Goal: Task Accomplishment & Management: Manage account settings

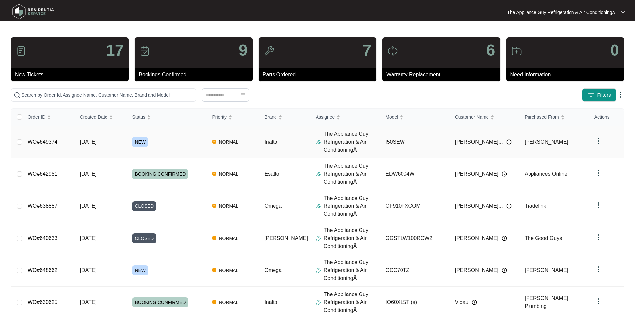
click at [97, 141] on span "[DATE]" at bounding box center [88, 142] width 17 height 6
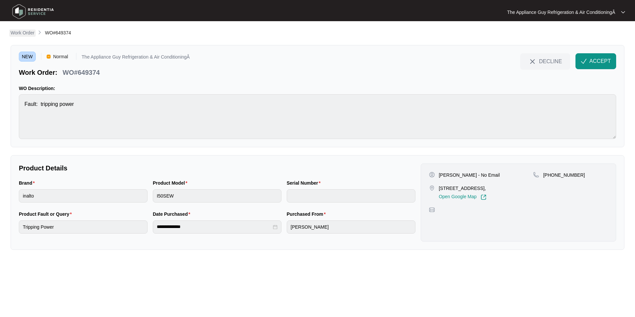
click at [28, 31] on p "Work Order" at bounding box center [23, 32] width 24 height 7
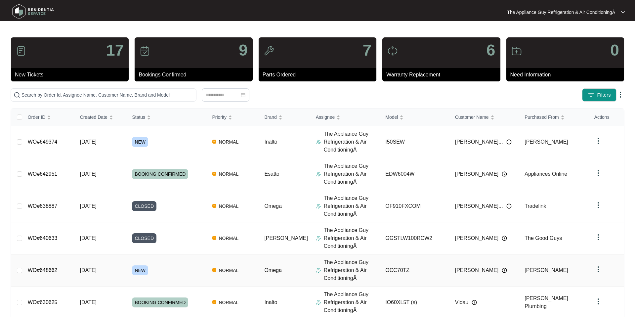
click at [121, 269] on td "[DATE]" at bounding box center [101, 271] width 52 height 32
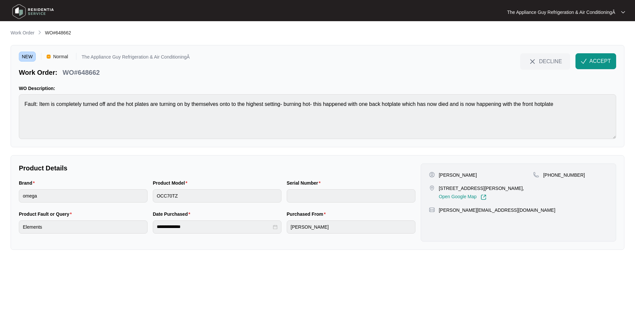
click at [20, 31] on p "Work Order" at bounding box center [23, 32] width 24 height 7
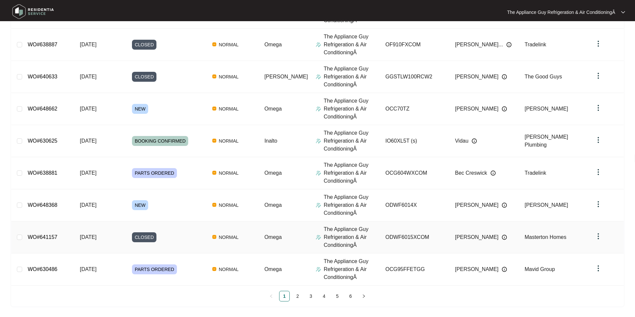
scroll to position [162, 0]
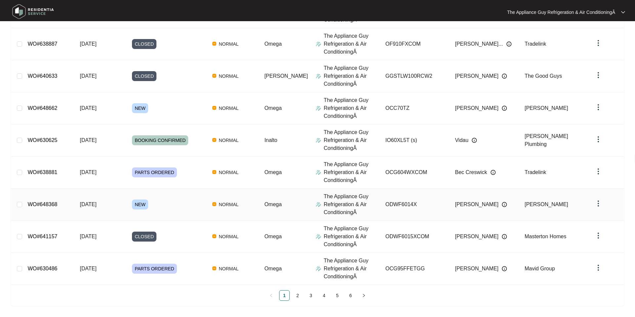
click at [94, 204] on span "[DATE]" at bounding box center [88, 205] width 17 height 6
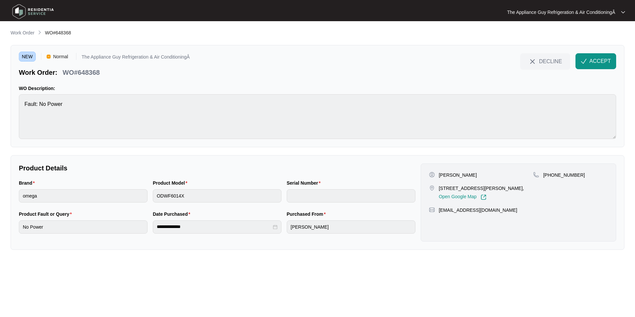
click at [31, 31] on p "Work Order" at bounding box center [23, 32] width 24 height 7
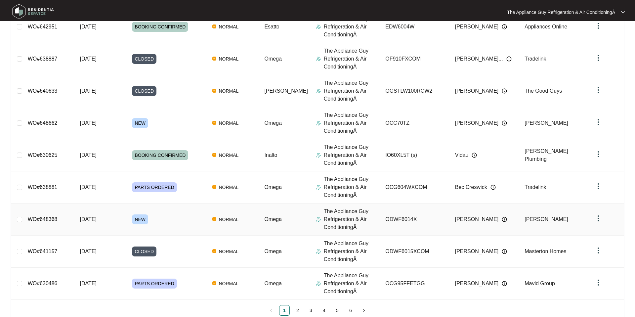
scroll to position [162, 0]
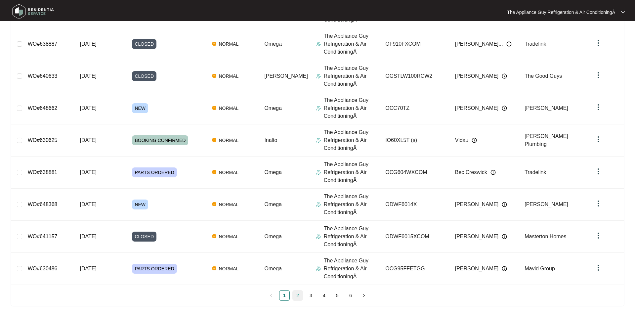
click at [300, 296] on link "2" at bounding box center [298, 296] width 10 height 10
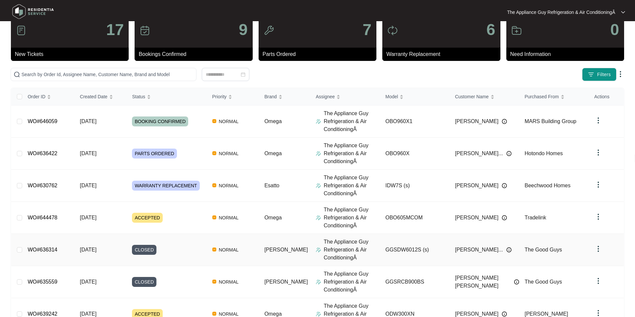
scroll to position [0, 0]
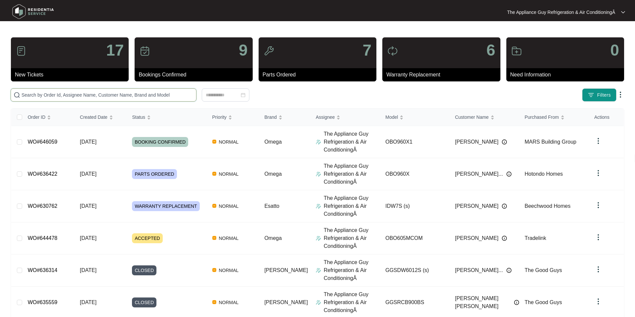
click at [78, 95] on input "text" at bounding box center [108, 94] width 172 height 7
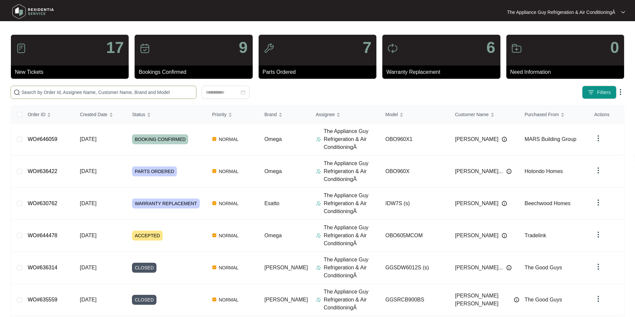
scroll to position [1, 0]
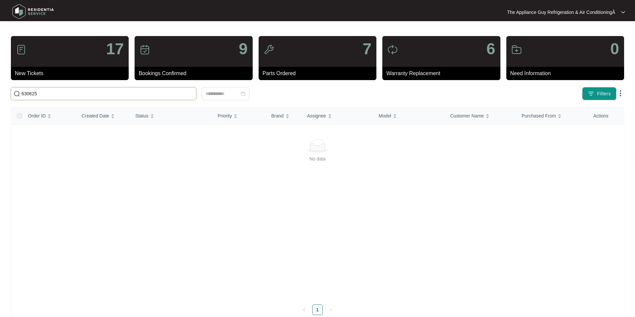
drag, startPoint x: 55, startPoint y: 94, endPoint x: 48, endPoint y: 94, distance: 6.6
click at [53, 94] on input "630625" at bounding box center [108, 93] width 172 height 7
drag, startPoint x: 47, startPoint y: 94, endPoint x: 20, endPoint y: 95, distance: 27.8
click at [20, 95] on span "630625" at bounding box center [104, 93] width 186 height 13
type input "6"
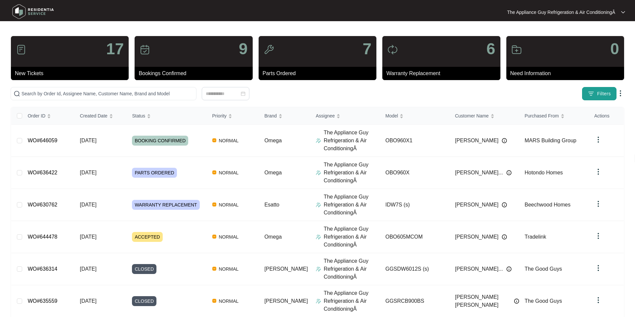
click at [594, 94] on button "Filters" at bounding box center [600, 93] width 34 height 13
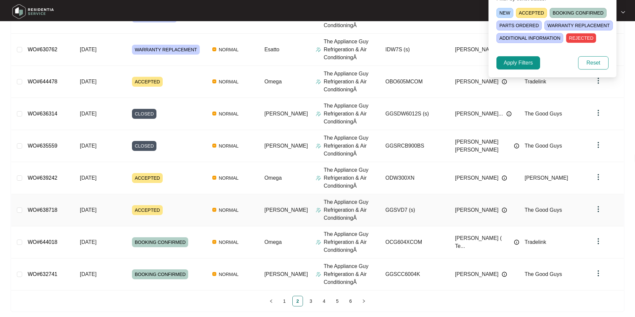
scroll to position [162, 0]
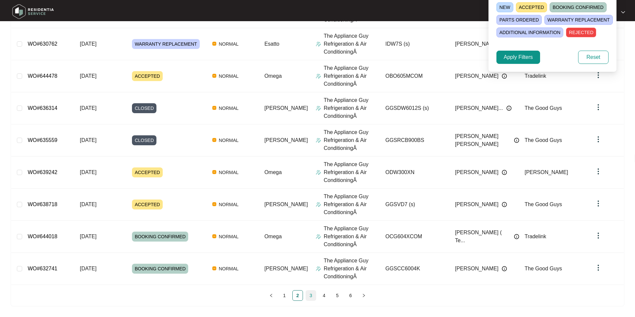
click at [310, 294] on link "3" at bounding box center [311, 296] width 10 height 10
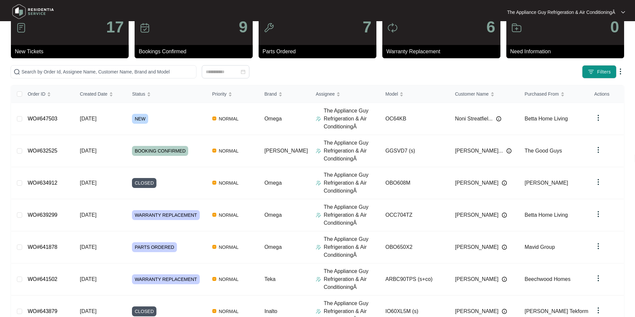
scroll to position [0, 0]
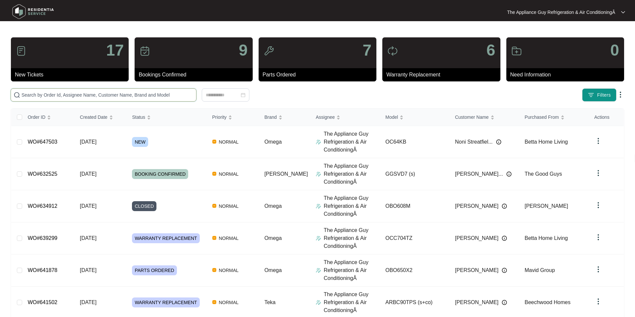
click at [27, 96] on input "text" at bounding box center [108, 94] width 172 height 7
paste input "630625"
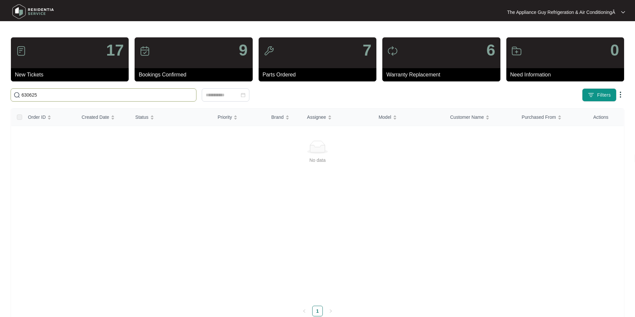
drag, startPoint x: 44, startPoint y: 96, endPoint x: 18, endPoint y: 94, distance: 25.9
click at [11, 93] on span "630625" at bounding box center [104, 94] width 186 height 13
paste input "48662"
type input "648662"
click at [228, 95] on input at bounding box center [222, 94] width 33 height 7
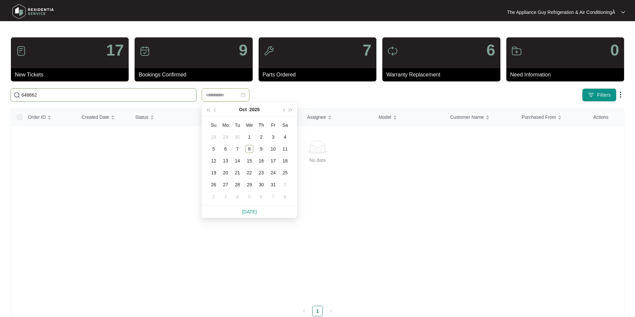
click at [175, 97] on input "648662" at bounding box center [108, 94] width 172 height 7
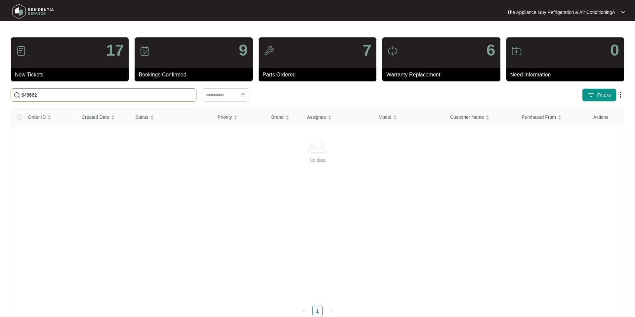
click at [16, 95] on img at bounding box center [17, 95] width 7 height 7
click at [69, 54] on div "17" at bounding box center [70, 52] width 118 height 31
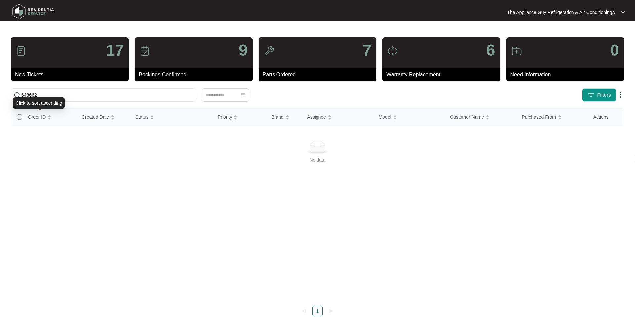
click at [21, 119] on label at bounding box center [19, 117] width 5 height 7
click at [20, 118] on label at bounding box center [19, 117] width 5 height 7
click at [43, 117] on span "Order ID" at bounding box center [37, 117] width 18 height 7
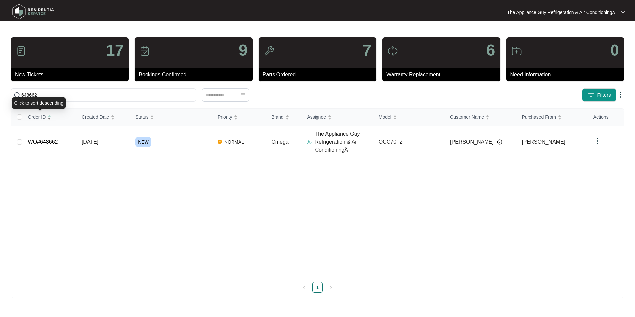
click at [50, 117] on div "Order ID" at bounding box center [39, 117] width 23 height 9
click at [49, 120] on div "Order ID" at bounding box center [39, 117] width 23 height 9
click at [57, 142] on link "WO#648662" at bounding box center [43, 142] width 30 height 6
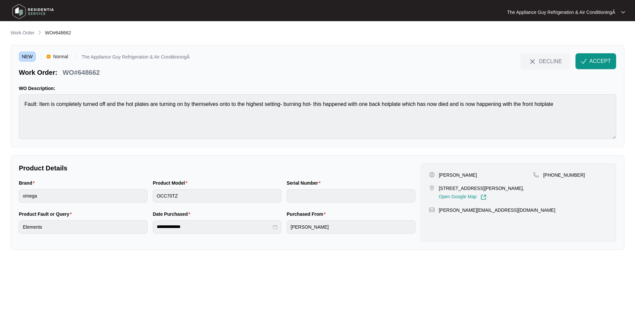
click at [587, 60] on button "ACCEPT" at bounding box center [596, 61] width 41 height 16
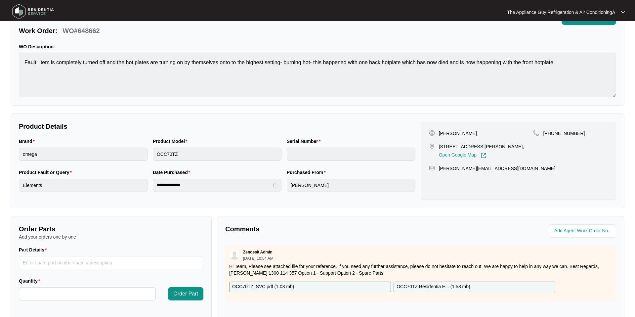
scroll to position [41, 0]
click at [439, 147] on p "[STREET_ADDRESS][PERSON_NAME]," at bounding box center [481, 147] width 85 height 7
drag, startPoint x: 443, startPoint y: 147, endPoint x: 455, endPoint y: 152, distance: 13.2
click at [455, 151] on p "[STREET_ADDRESS][PERSON_NAME]," at bounding box center [481, 147] width 85 height 7
copy p "[STREET_ADDRESS][PERSON_NAME]"
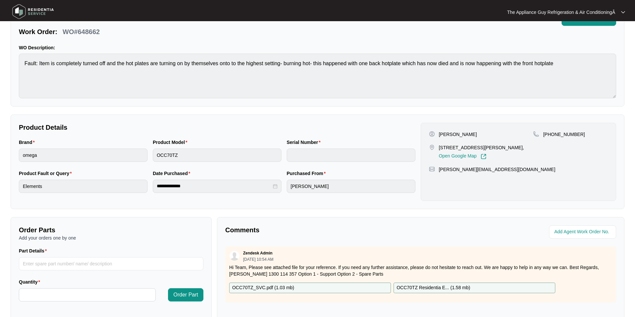
scroll to position [0, 0]
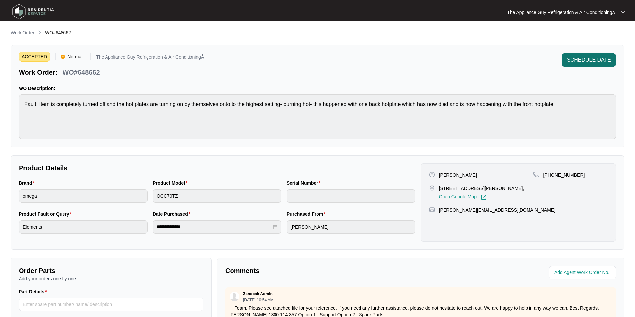
click at [597, 60] on span "SCHEDULE DATE" at bounding box center [589, 60] width 44 height 8
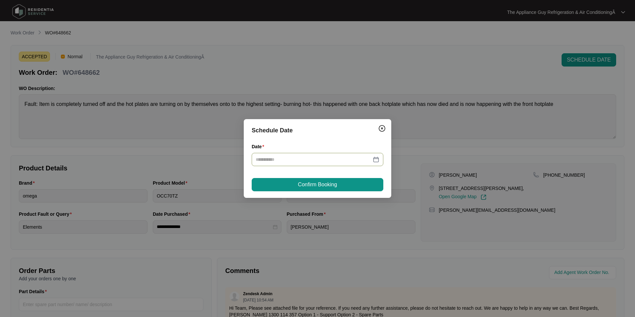
click at [374, 157] on div at bounding box center [318, 159] width 124 height 7
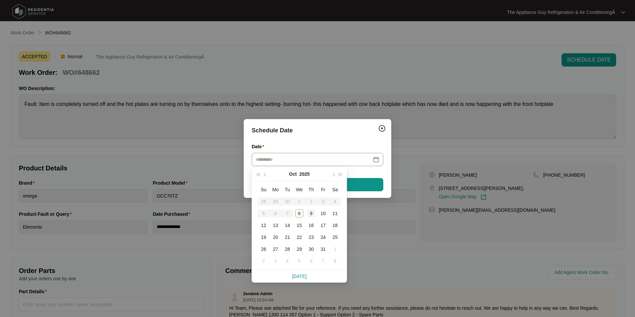
type input "**********"
click at [310, 214] on div "9" at bounding box center [311, 214] width 8 height 8
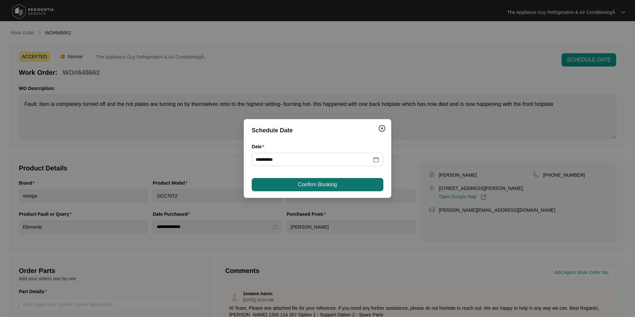
click at [310, 185] on span "Confirm Booking" at bounding box center [317, 185] width 39 height 8
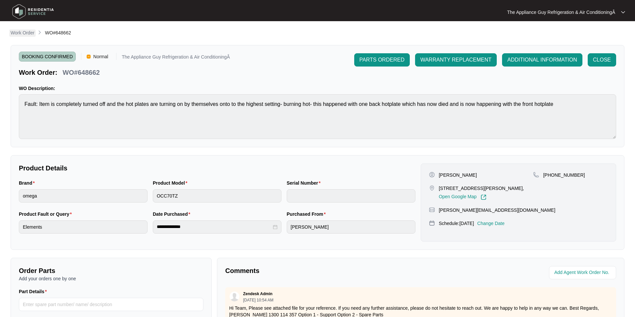
click at [24, 33] on p "Work Order" at bounding box center [23, 32] width 24 height 7
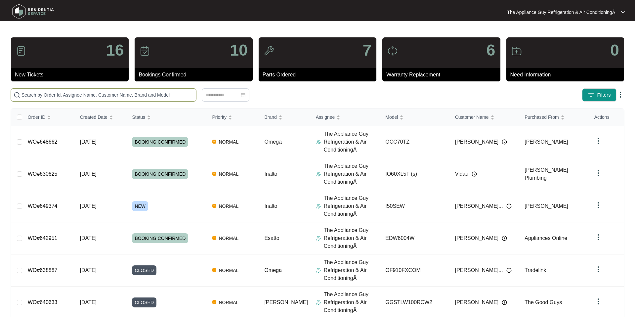
click at [51, 93] on input "text" at bounding box center [108, 94] width 172 height 7
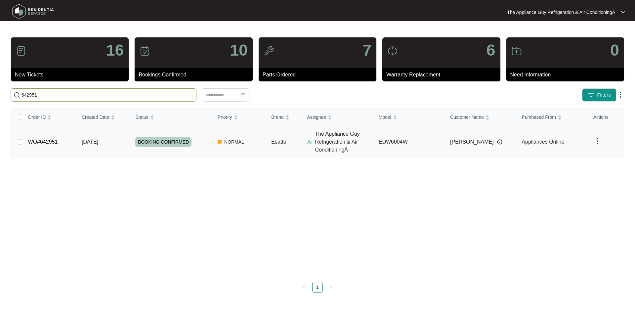
type input "642951"
click at [98, 143] on span "[DATE]" at bounding box center [90, 142] width 17 height 6
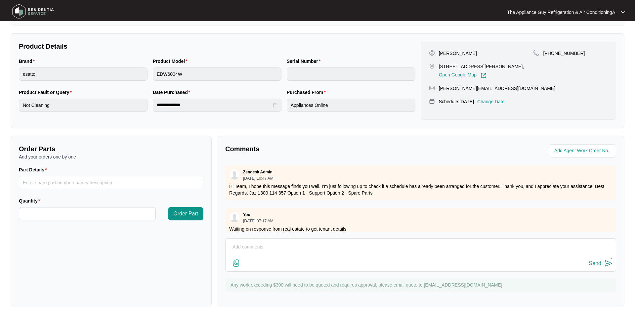
scroll to position [5, 0]
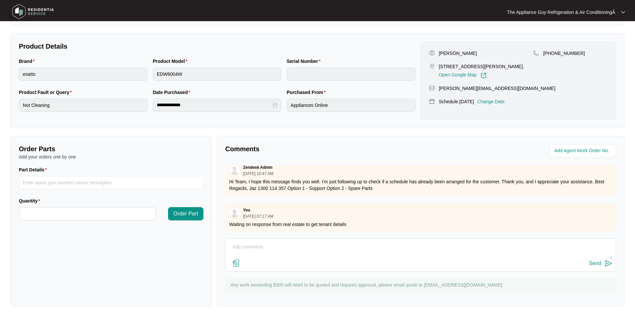
click at [236, 245] on textarea at bounding box center [421, 250] width 384 height 17
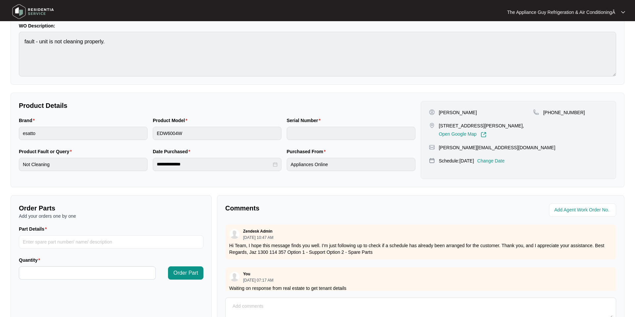
scroll to position [0, 0]
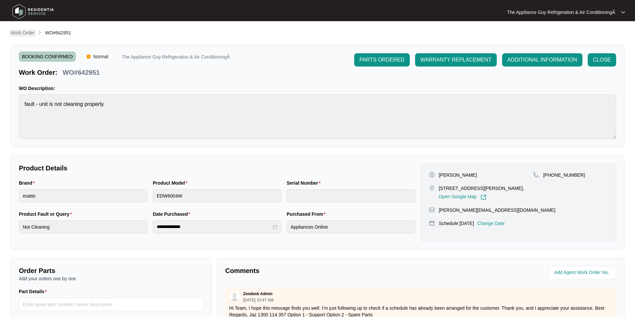
click at [26, 33] on p "Work Order" at bounding box center [23, 32] width 24 height 7
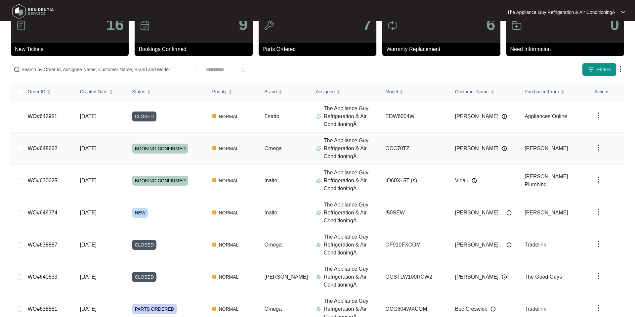
scroll to position [26, 0]
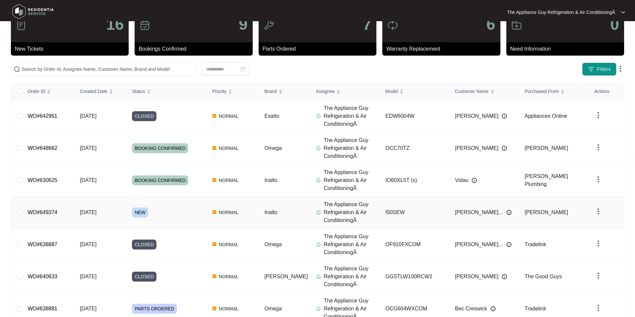
click at [171, 211] on div "NEW" at bounding box center [169, 213] width 75 height 10
